Goal: Use online tool/utility

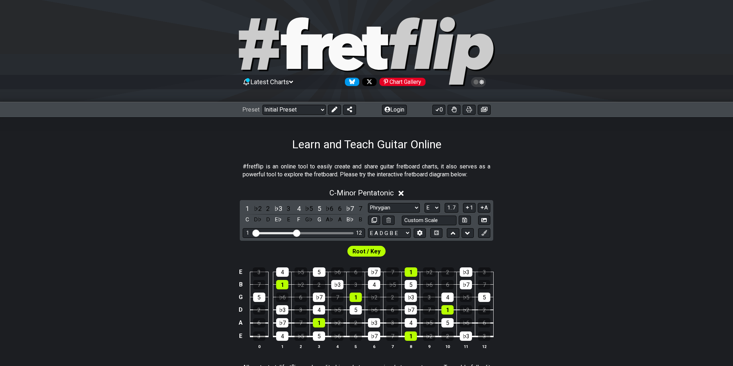
select select "Phrygian"
select select "E"
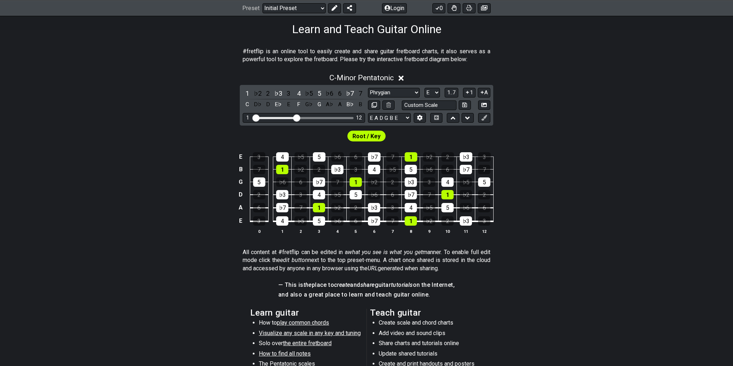
drag, startPoint x: 291, startPoint y: 118, endPoint x: 300, endPoint y: 118, distance: 9.4
click at [300, 118] on div "1 12" at bounding box center [304, 118] width 100 height 0
drag, startPoint x: 300, startPoint y: 118, endPoint x: 349, endPoint y: 119, distance: 49.3
click at [349, 119] on div "1 12" at bounding box center [304, 118] width 122 height 10
drag, startPoint x: 295, startPoint y: 120, endPoint x: 340, endPoint y: 118, distance: 44.7
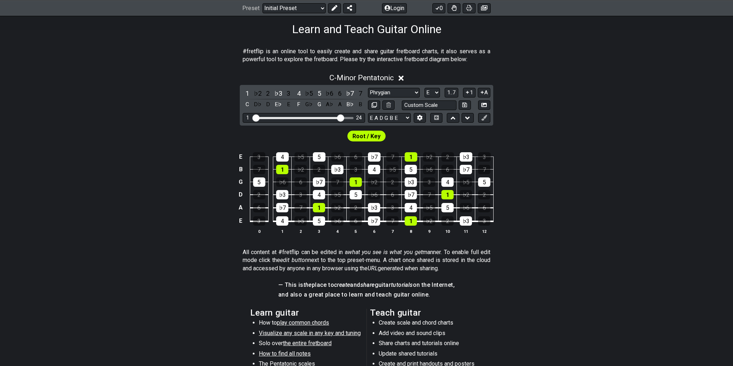
click at [340, 117] on input "Visible fret range" at bounding box center [304, 117] width 102 height 0
select select "Minor Pentatonic"
select select "C"
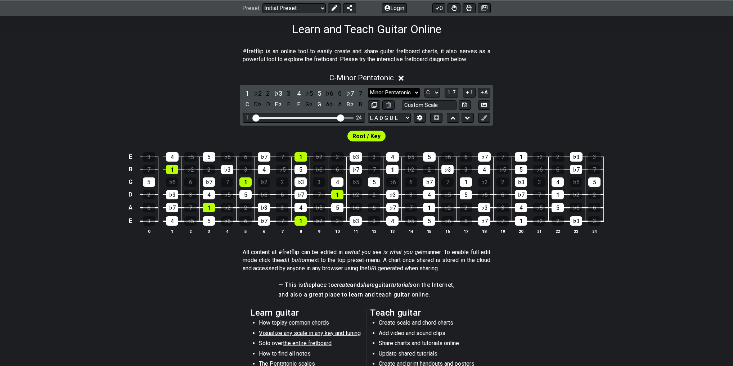
click at [406, 91] on select "Minor Pentatonic Click to edit Minor Pentatonic Major Pentatonic Minor Blues Ma…" at bounding box center [394, 93] width 52 height 10
select select "Minor / Aeolian"
click at [368, 88] on select "Minor Pentatonic Click to edit Minor Pentatonic Major Pentatonic Minor Blues Ma…" at bounding box center [394, 93] width 52 height 10
